Goal: Information Seeking & Learning: Learn about a topic

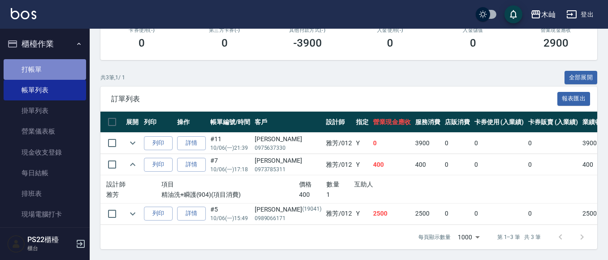
click at [62, 65] on link "打帳單" at bounding box center [45, 69] width 83 height 21
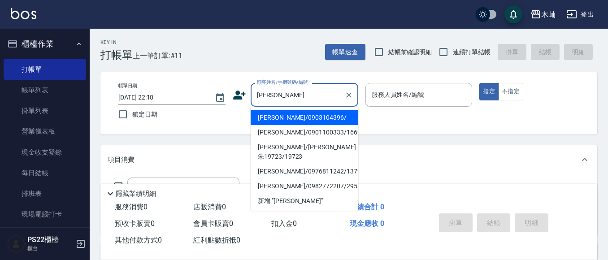
click at [312, 119] on li "[PERSON_NAME]/0903104396/" at bounding box center [305, 117] width 108 height 15
type input "[PERSON_NAME]/0903104396/"
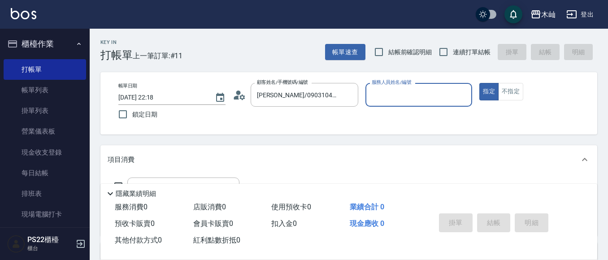
type input "雅芳-012"
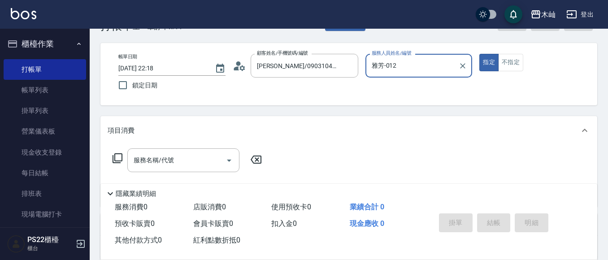
scroll to position [45, 0]
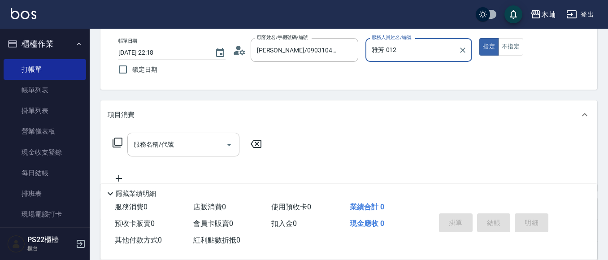
click at [206, 151] on input "服務名稱/代號" at bounding box center [176, 145] width 91 height 16
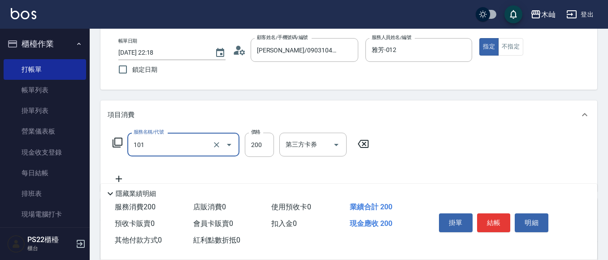
type input "洗髮(101)"
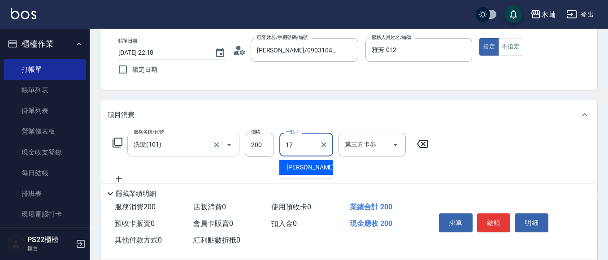
type input "[PERSON_NAME]-17"
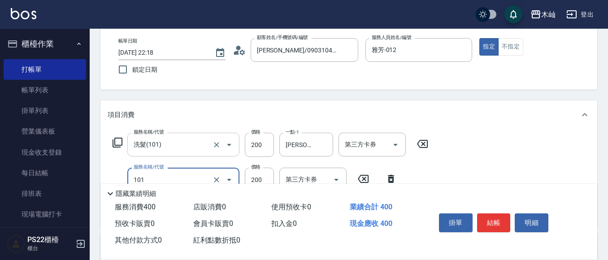
type input "洗髮(101)"
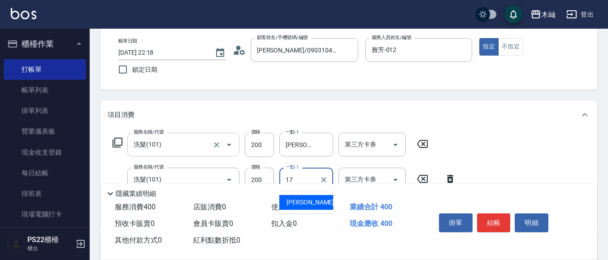
type input "[PERSON_NAME]-17"
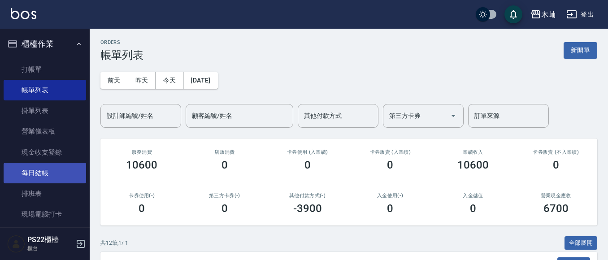
click at [67, 171] on link "每日結帳" at bounding box center [45, 173] width 83 height 21
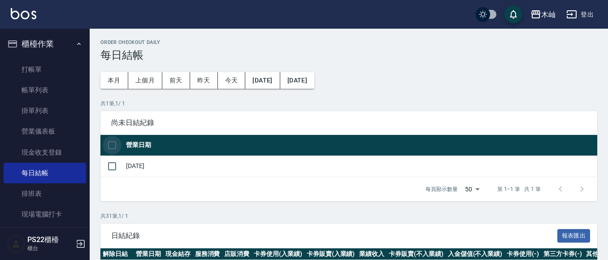
click at [115, 145] on input "checkbox" at bounding box center [112, 145] width 19 height 19
checkbox input "true"
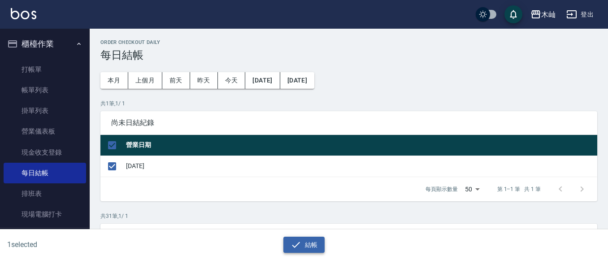
click at [300, 245] on icon "button" at bounding box center [296, 245] width 11 height 11
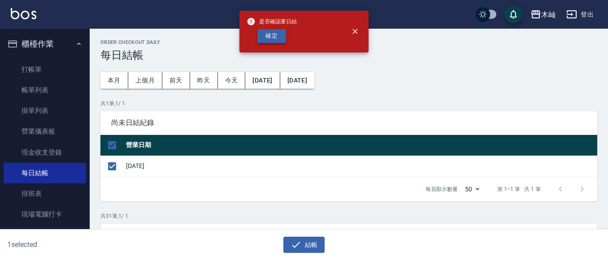
click at [270, 35] on button "確定" at bounding box center [272, 36] width 29 height 14
checkbox input "false"
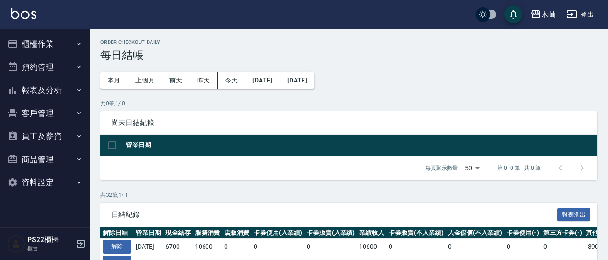
click at [67, 97] on button "報表及分析" at bounding box center [45, 90] width 83 height 23
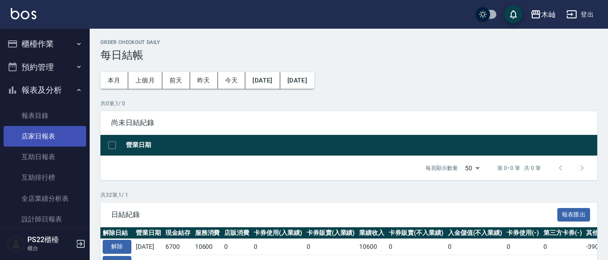
click at [72, 129] on link "店家日報表" at bounding box center [45, 136] width 83 height 21
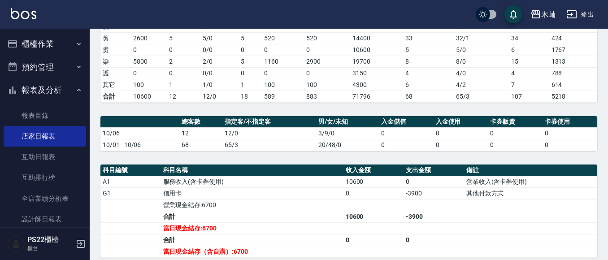
scroll to position [151, 0]
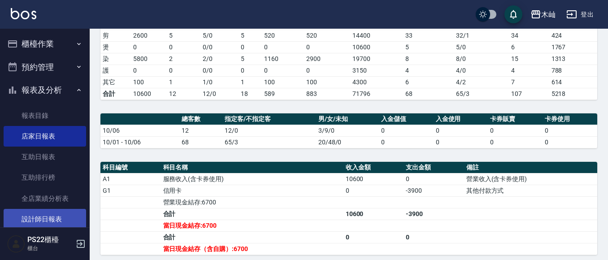
click at [52, 216] on link "設計師日報表" at bounding box center [45, 219] width 83 height 21
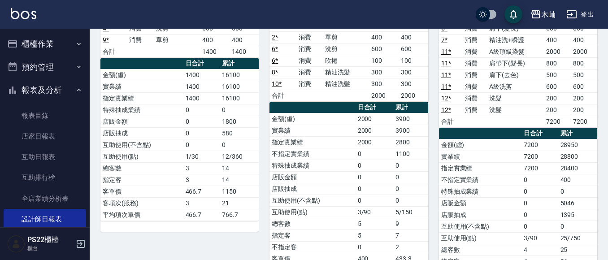
scroll to position [135, 0]
